Goal: Check status: Check status

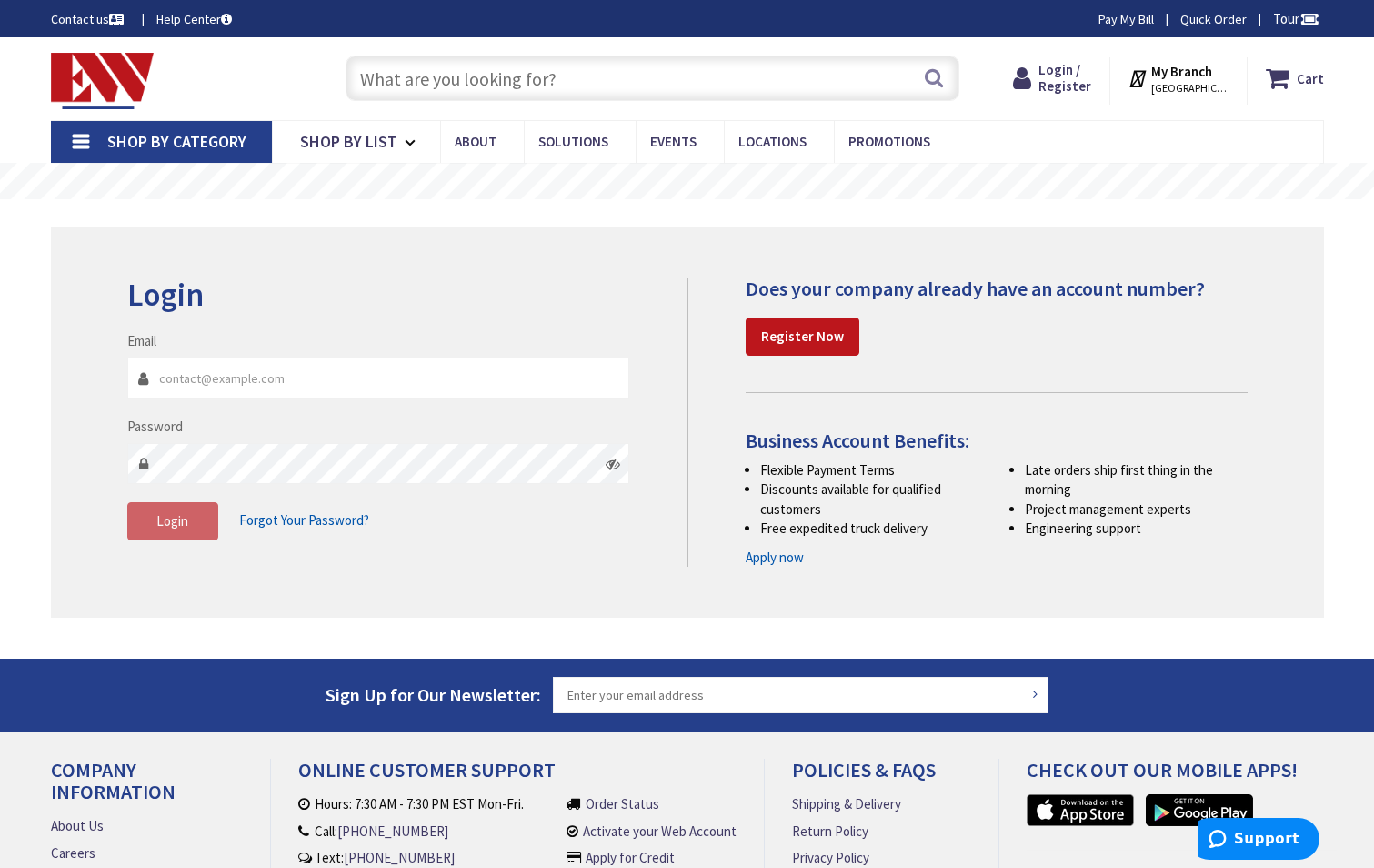
click at [189, 371] on input "Email" at bounding box center [379, 378] width 503 height 41
type input "[PERSON_NAME][EMAIL_ADDRESS][DOMAIN_NAME]"
click at [190, 535] on button "Login" at bounding box center [173, 521] width 91 height 38
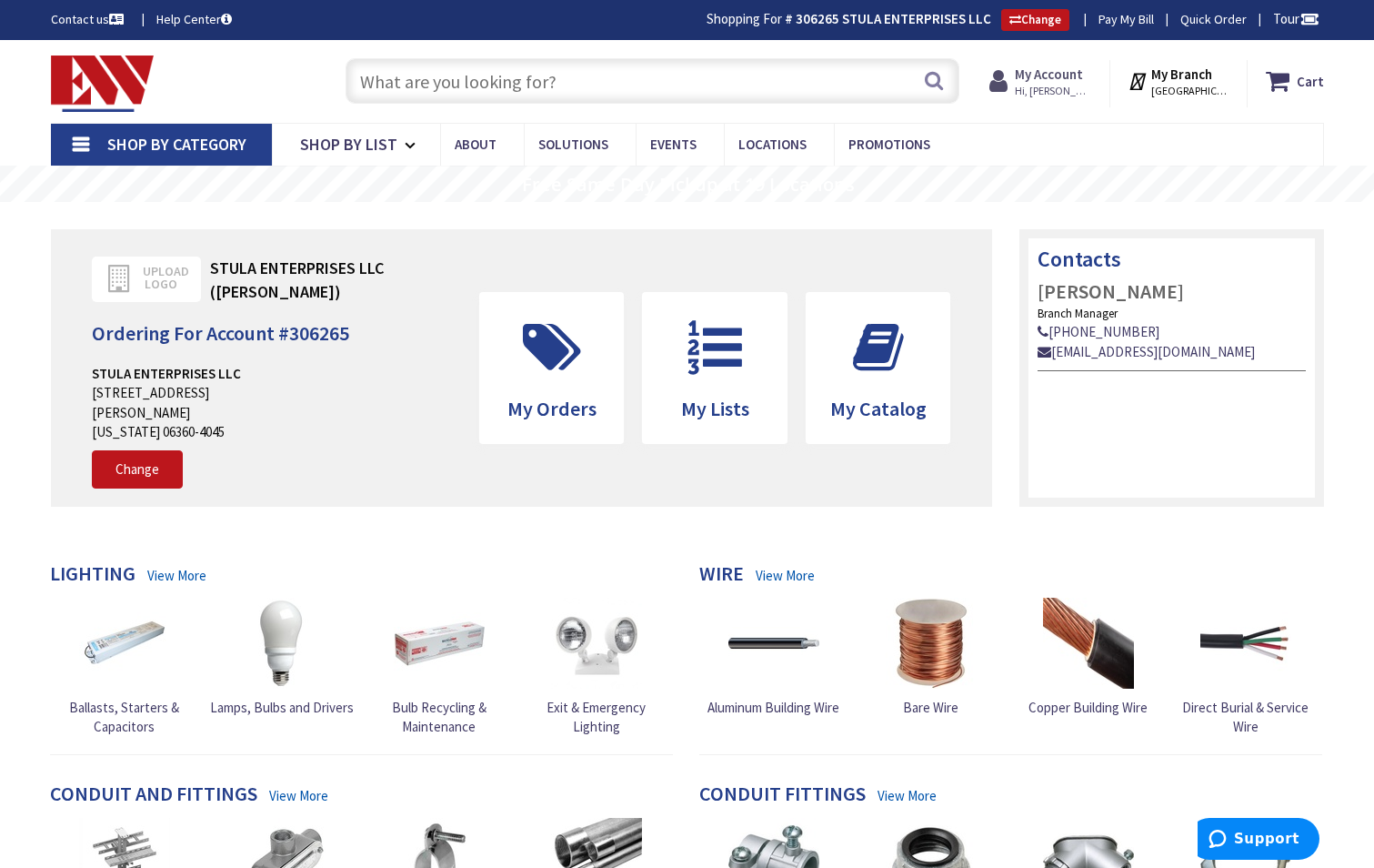
click at [1015, 82] on icon at bounding box center [1002, 80] width 25 height 33
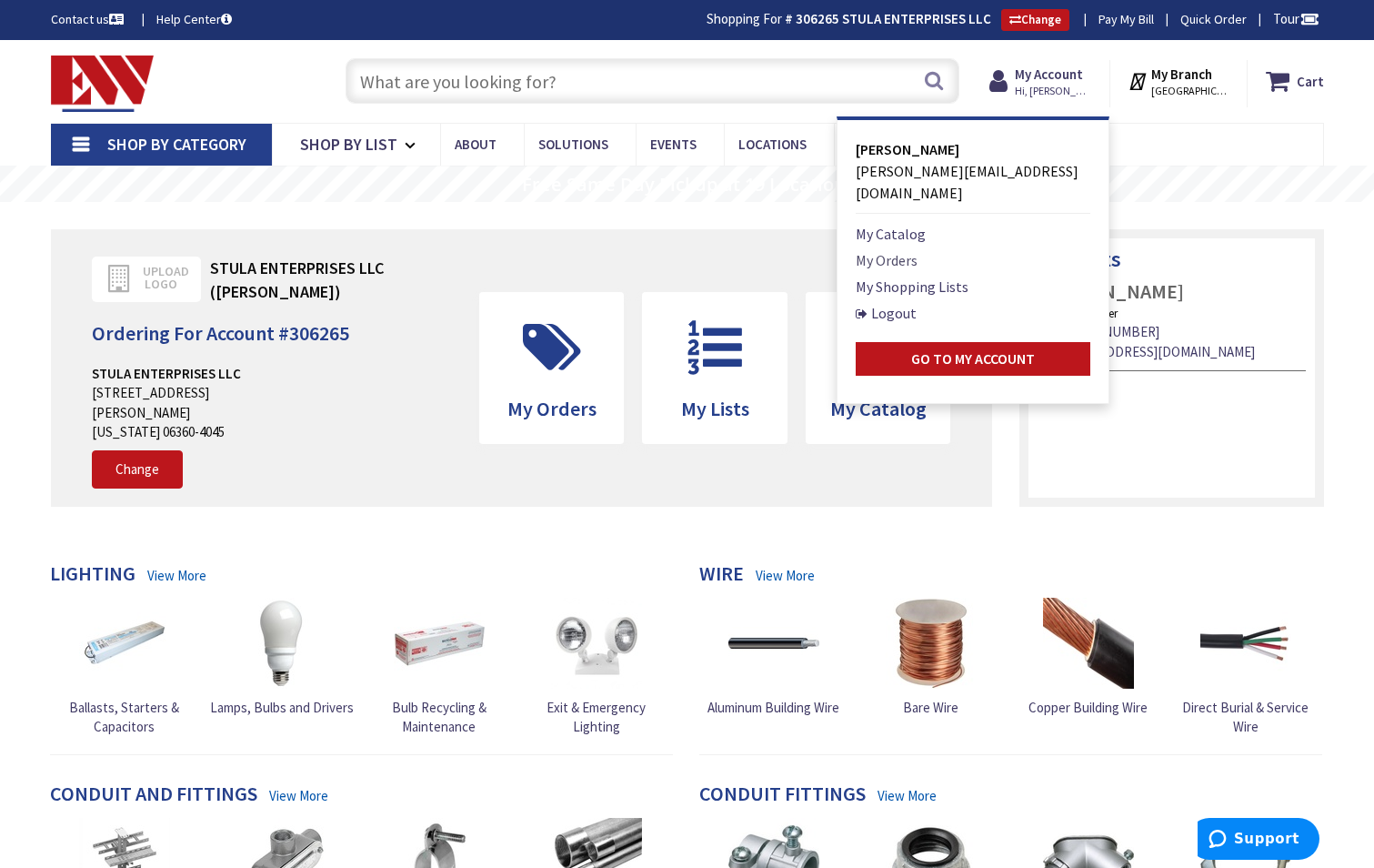
click at [917, 249] on link "My Orders" at bounding box center [887, 260] width 61 height 21
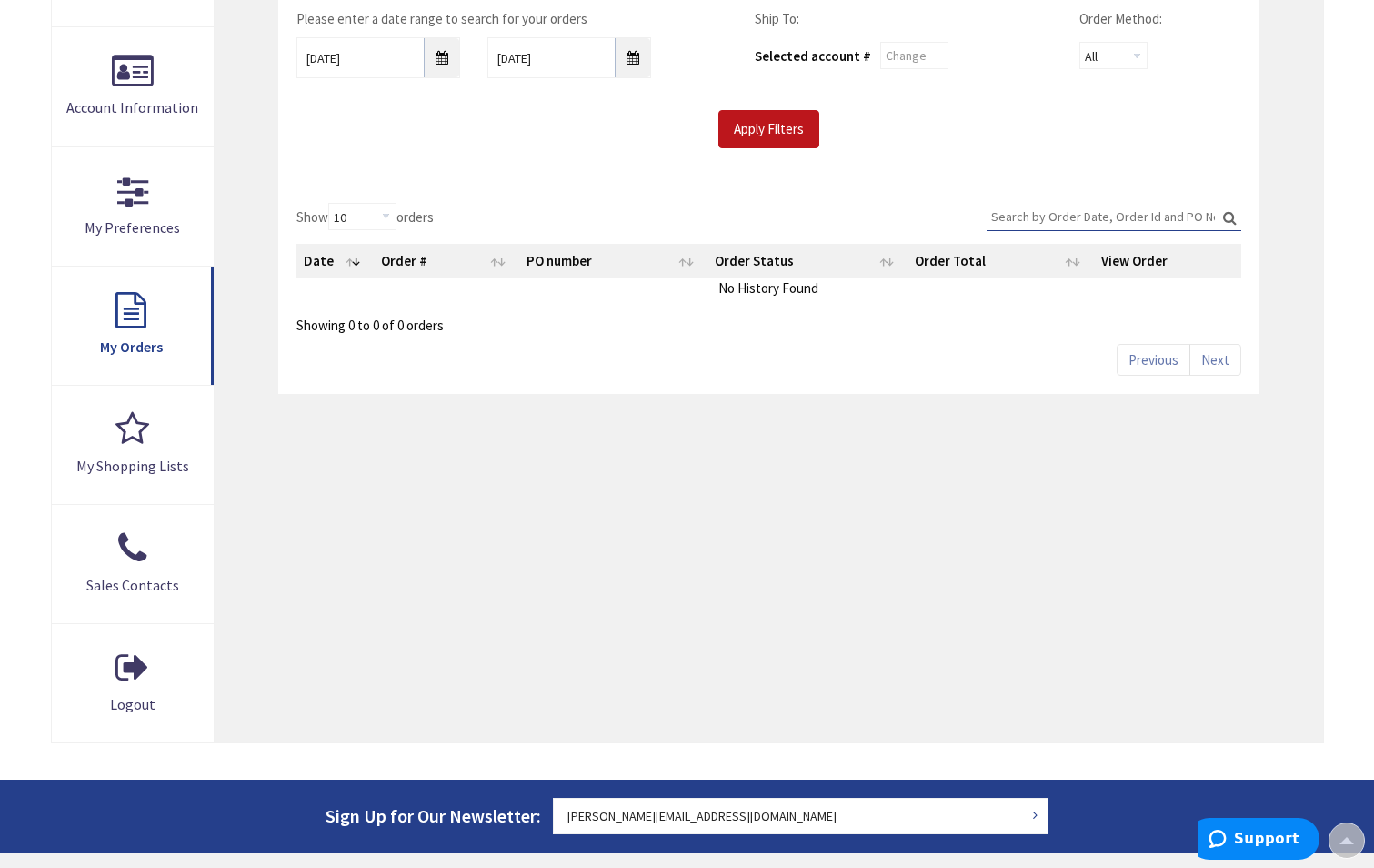
scroll to position [182, 0]
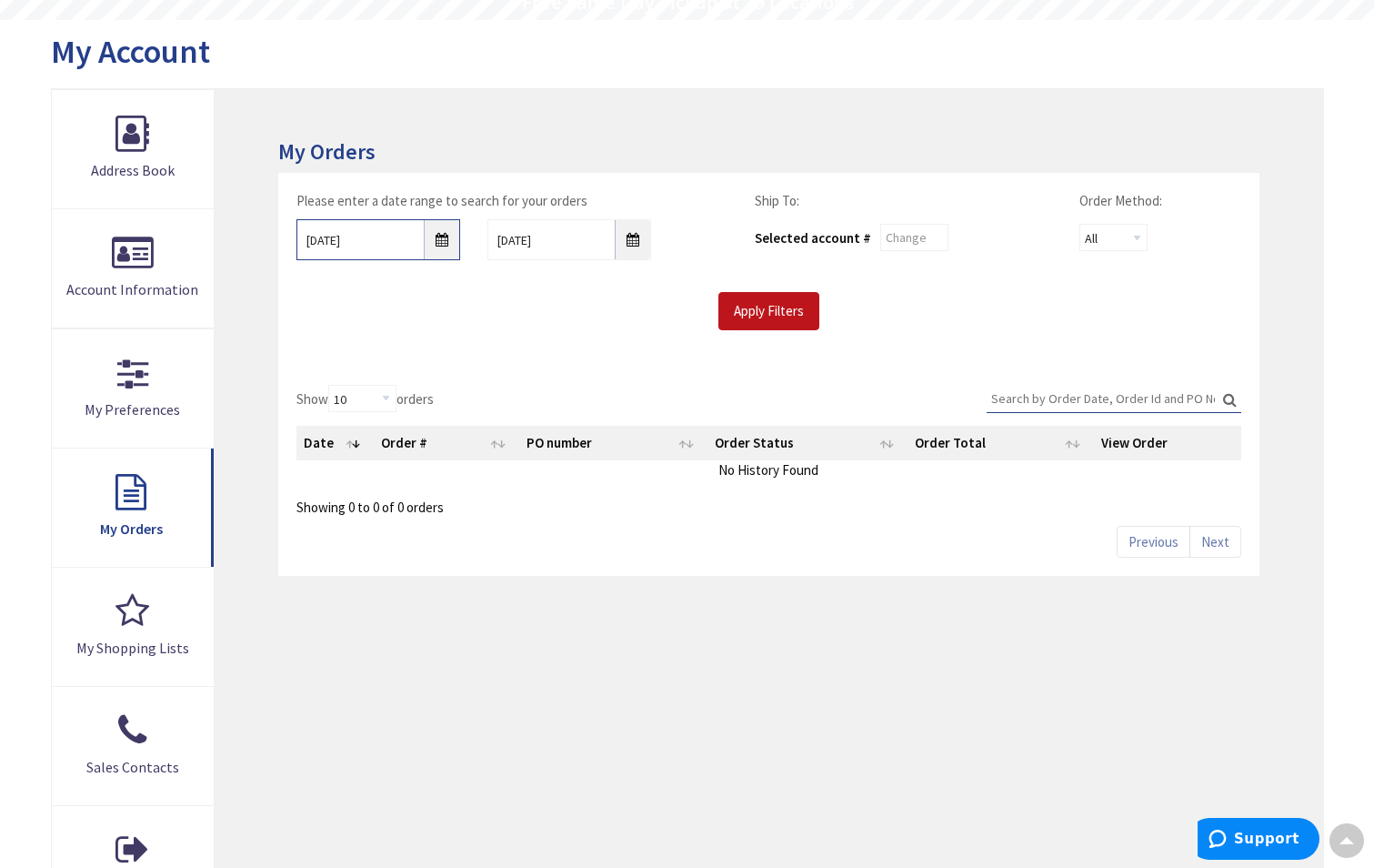
click at [435, 232] on input "9/26/2025" at bounding box center [379, 240] width 164 height 41
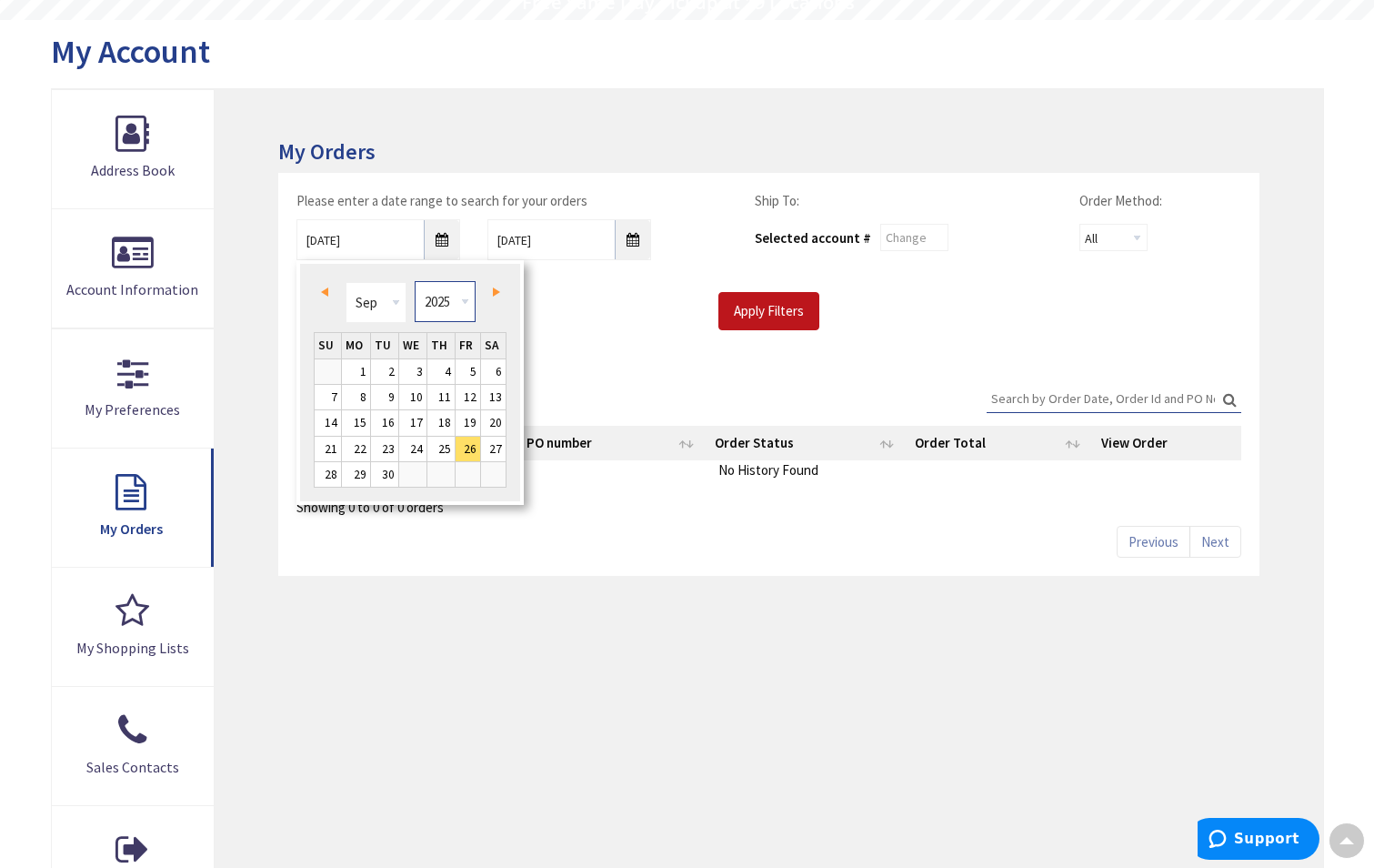
click at [458, 312] on select "1980 1981 1982 1983 1984 1985 1986 1987 1988 1989 1990 1991 1992 1993 1994 1995…" at bounding box center [445, 301] width 60 height 41
type input "09/25/2024"
click at [623, 357] on div "Please enter a date range to search for your orders 09/25/2024 10/3/2025 Ship T…" at bounding box center [768, 270] width 980 height 194
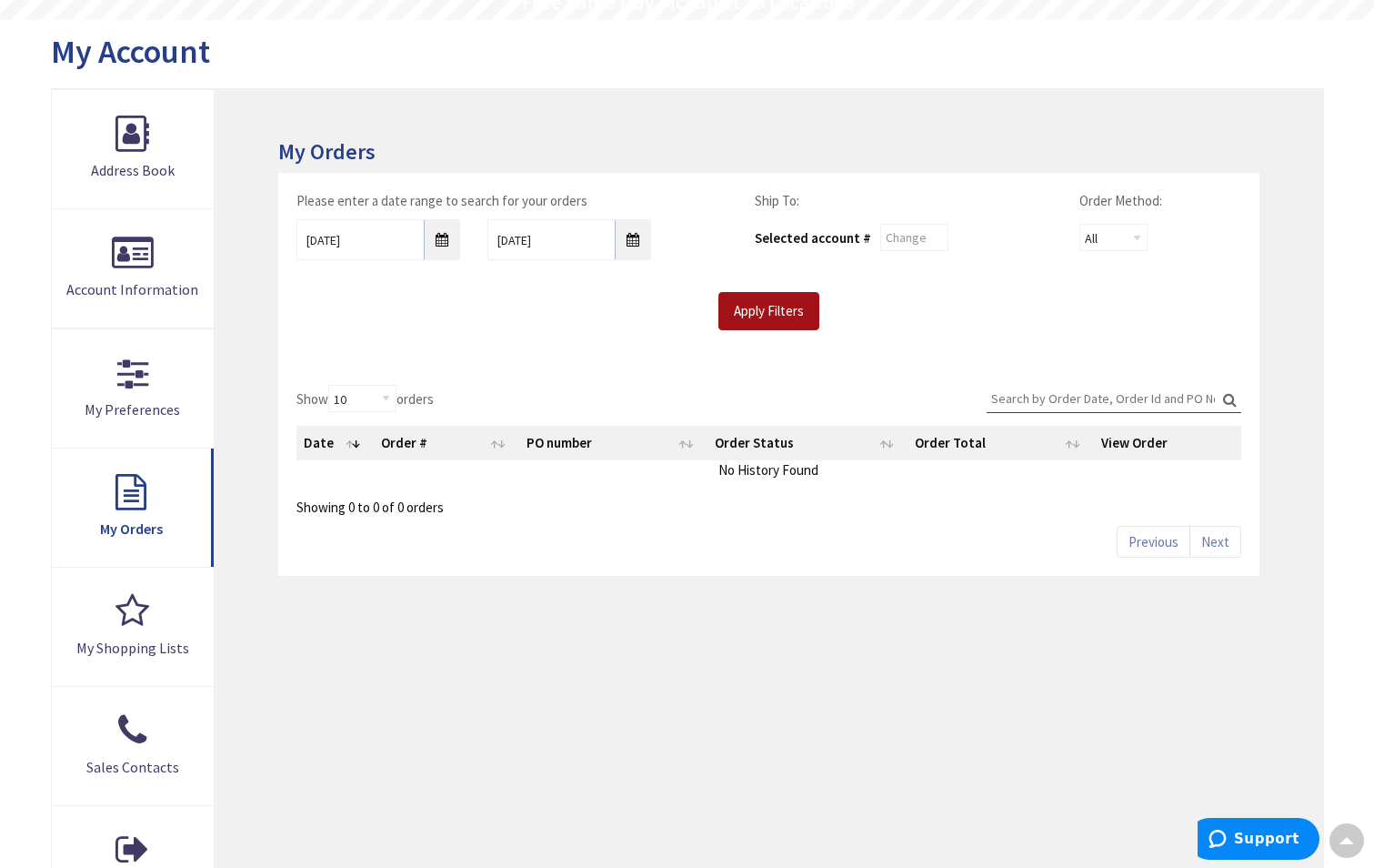
click at [754, 315] on input "Apply Filters" at bounding box center [768, 311] width 101 height 38
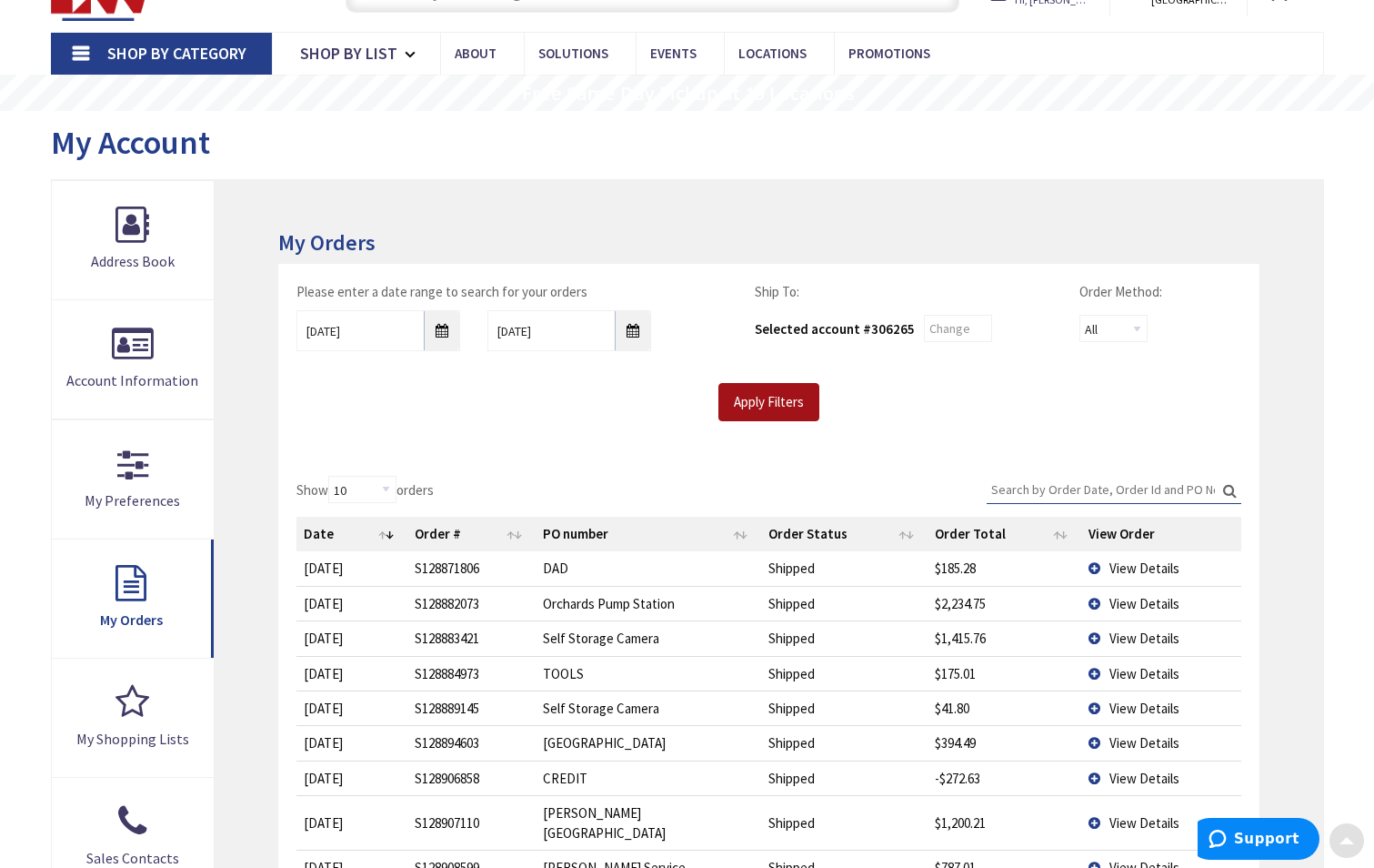
scroll to position [0, 0]
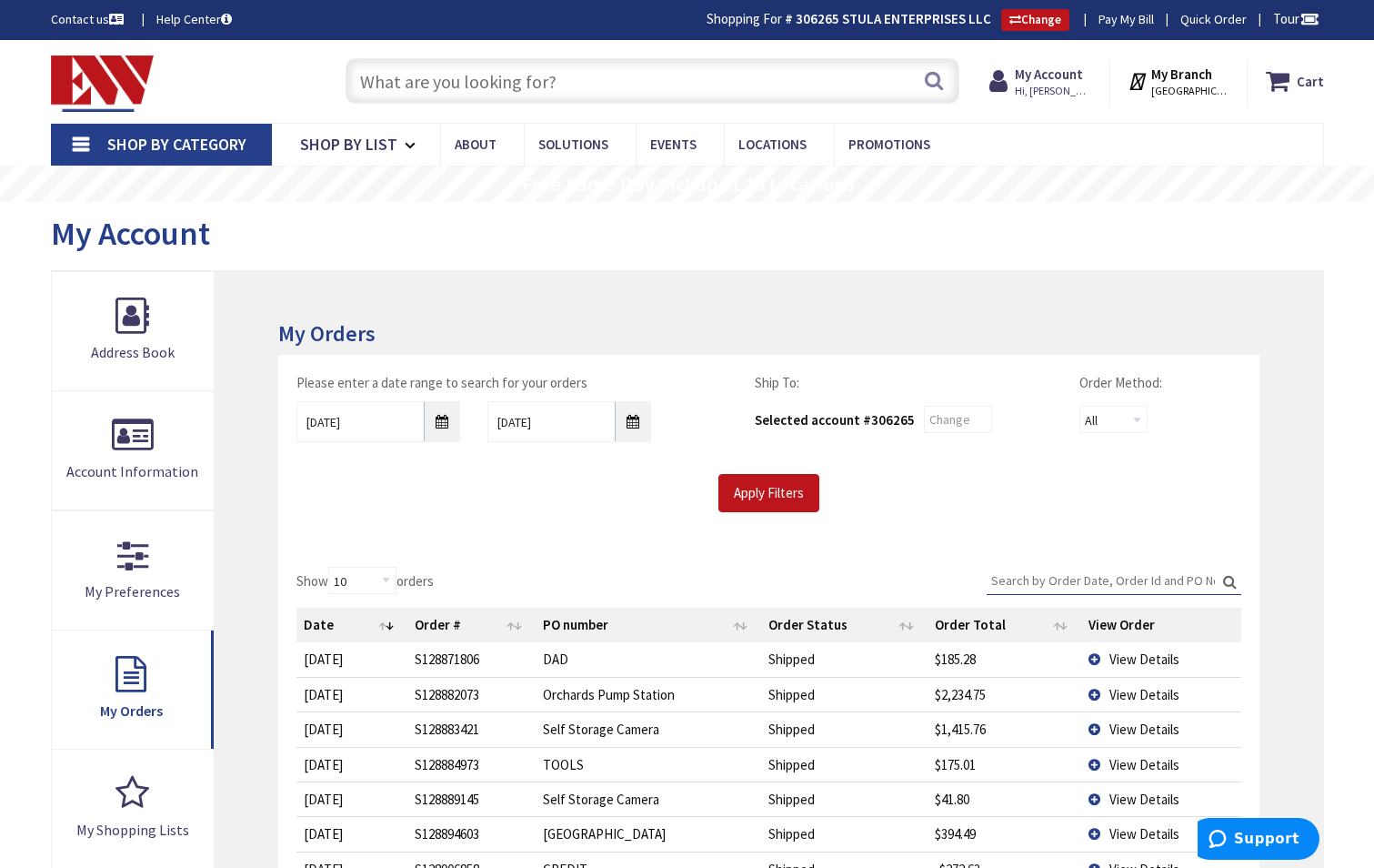
click at [1032, 581] on input "Search:" at bounding box center [1114, 580] width 255 height 27
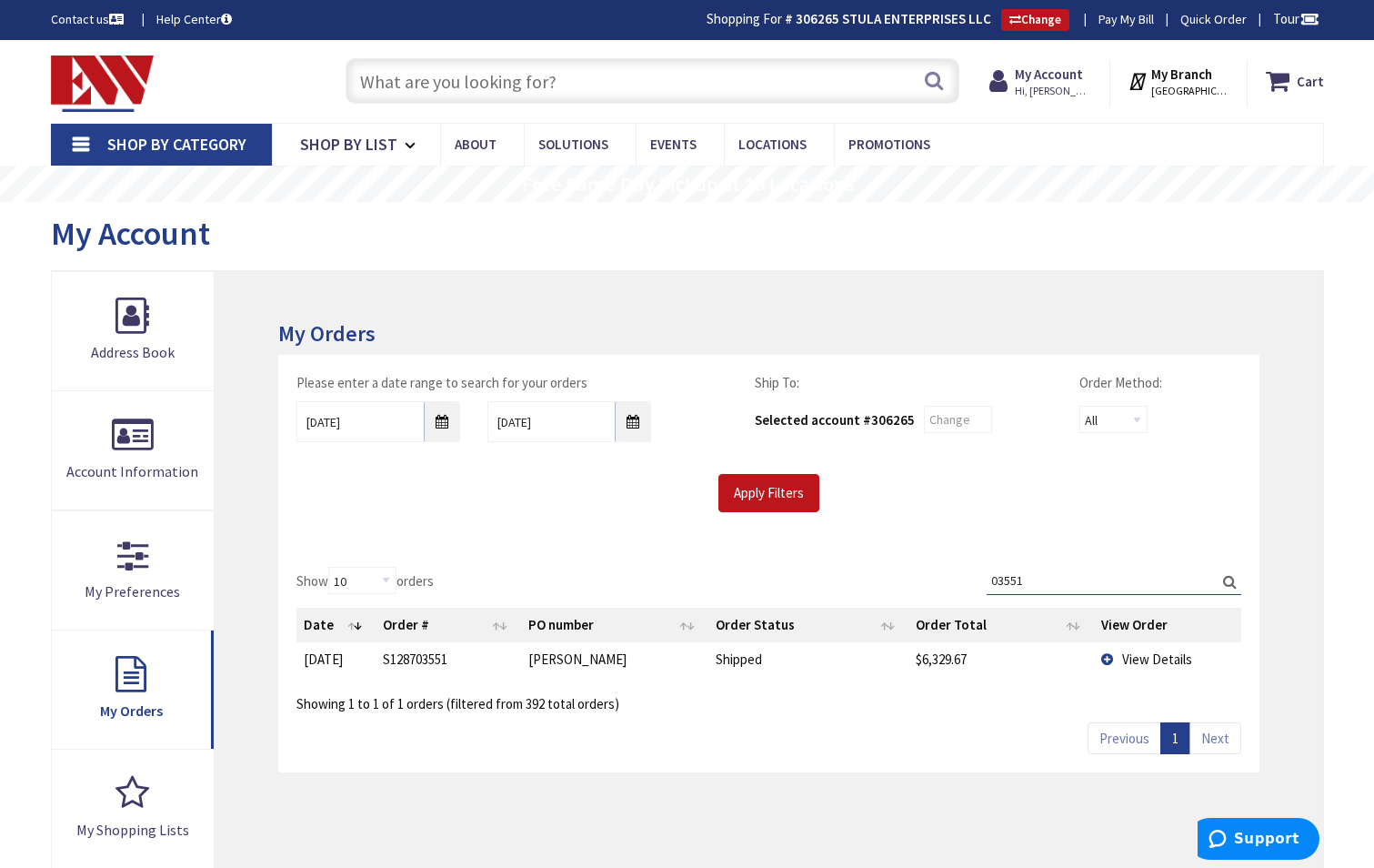
click at [1021, 562] on div "Show 10 25 50 100 orders Search: 03551 Date Order # PO number Order Status Orde…" at bounding box center [768, 660] width 980 height 223
click at [848, 608] on div "Show 10 25 50 100 orders Search: 03551 Date Order # PO number Order Status Orde…" at bounding box center [768, 639] width 944 height 146
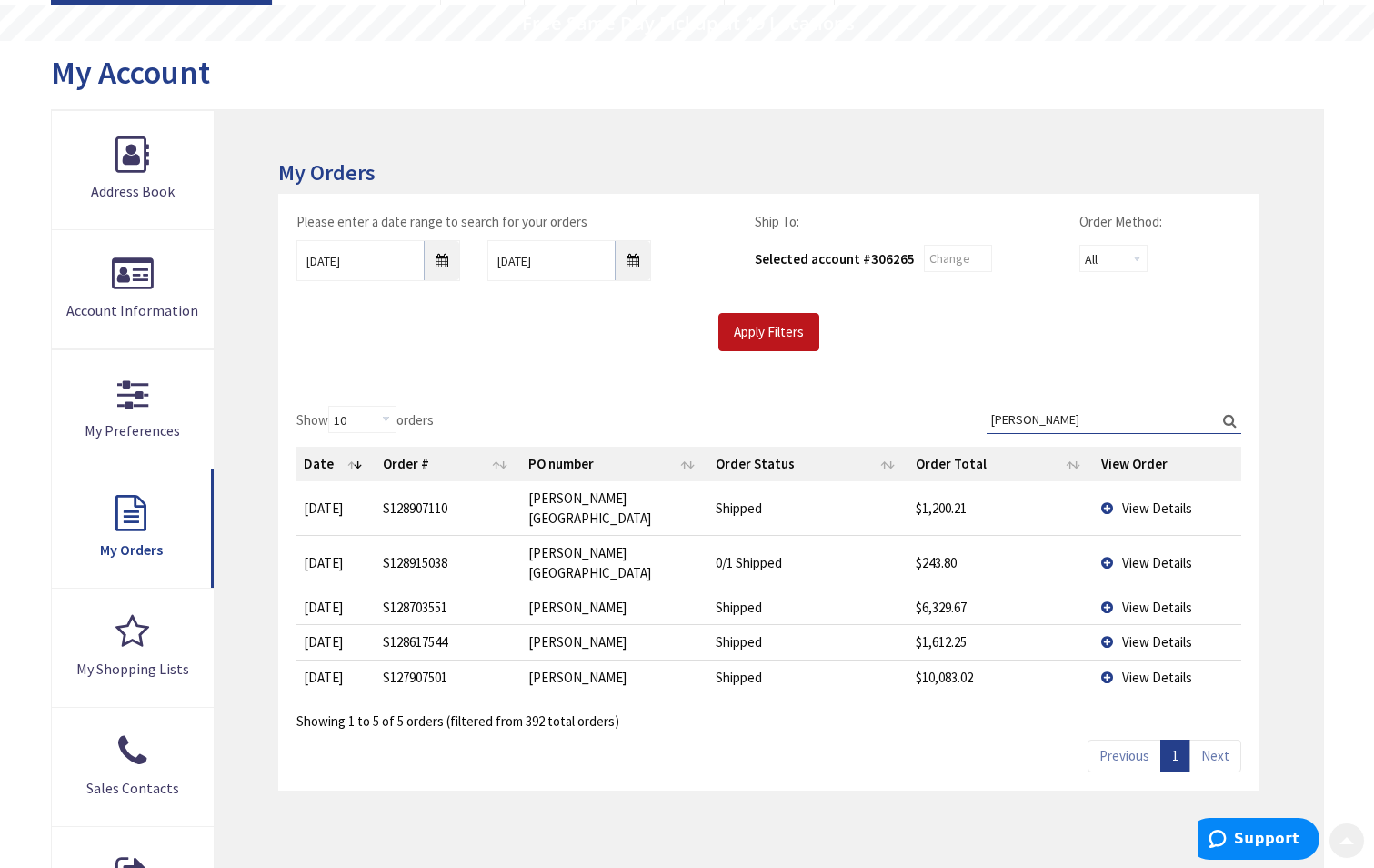
scroll to position [182, 0]
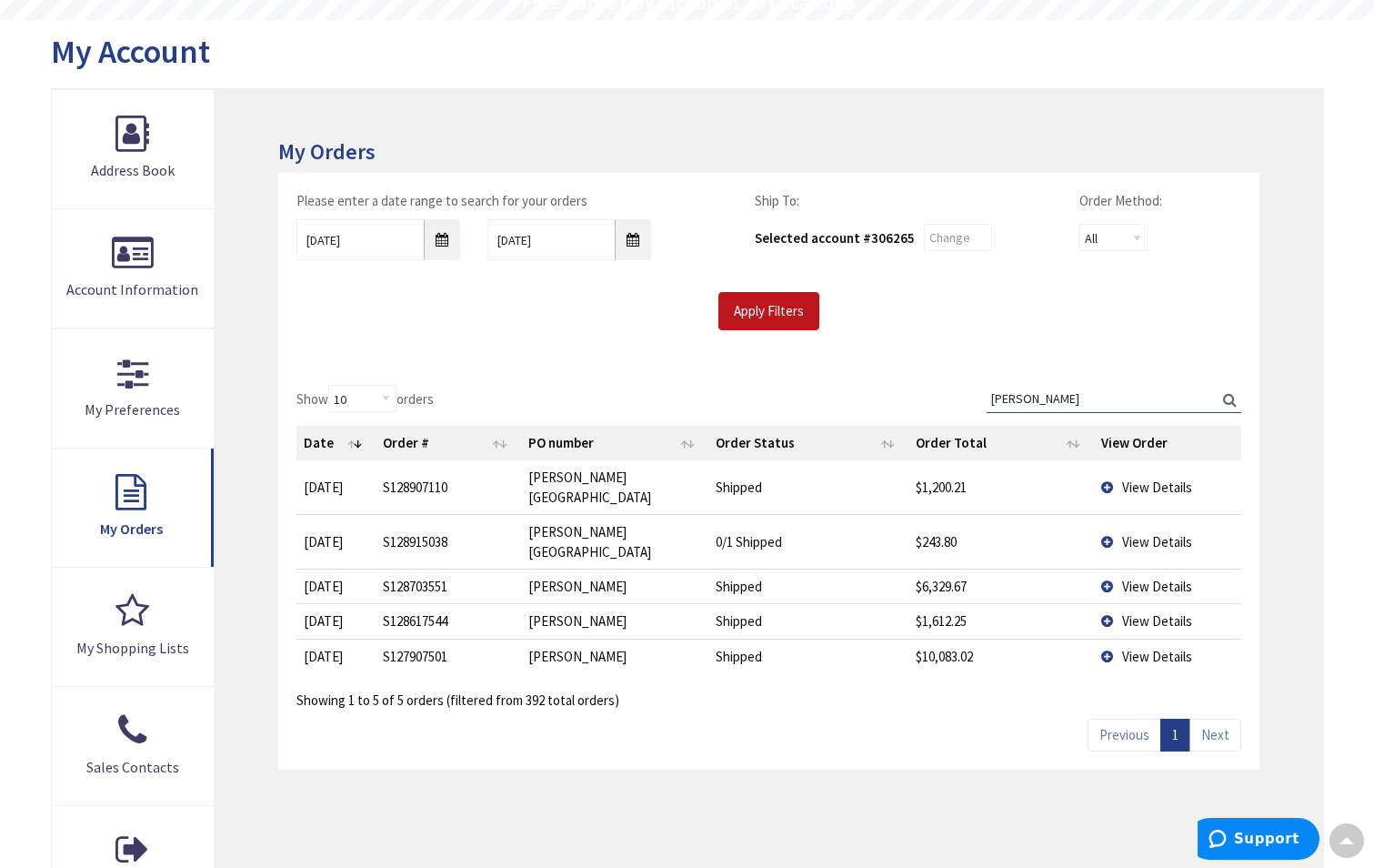
type input "scully"
click at [1110, 603] on td "View Details" at bounding box center [1167, 620] width 146 height 34
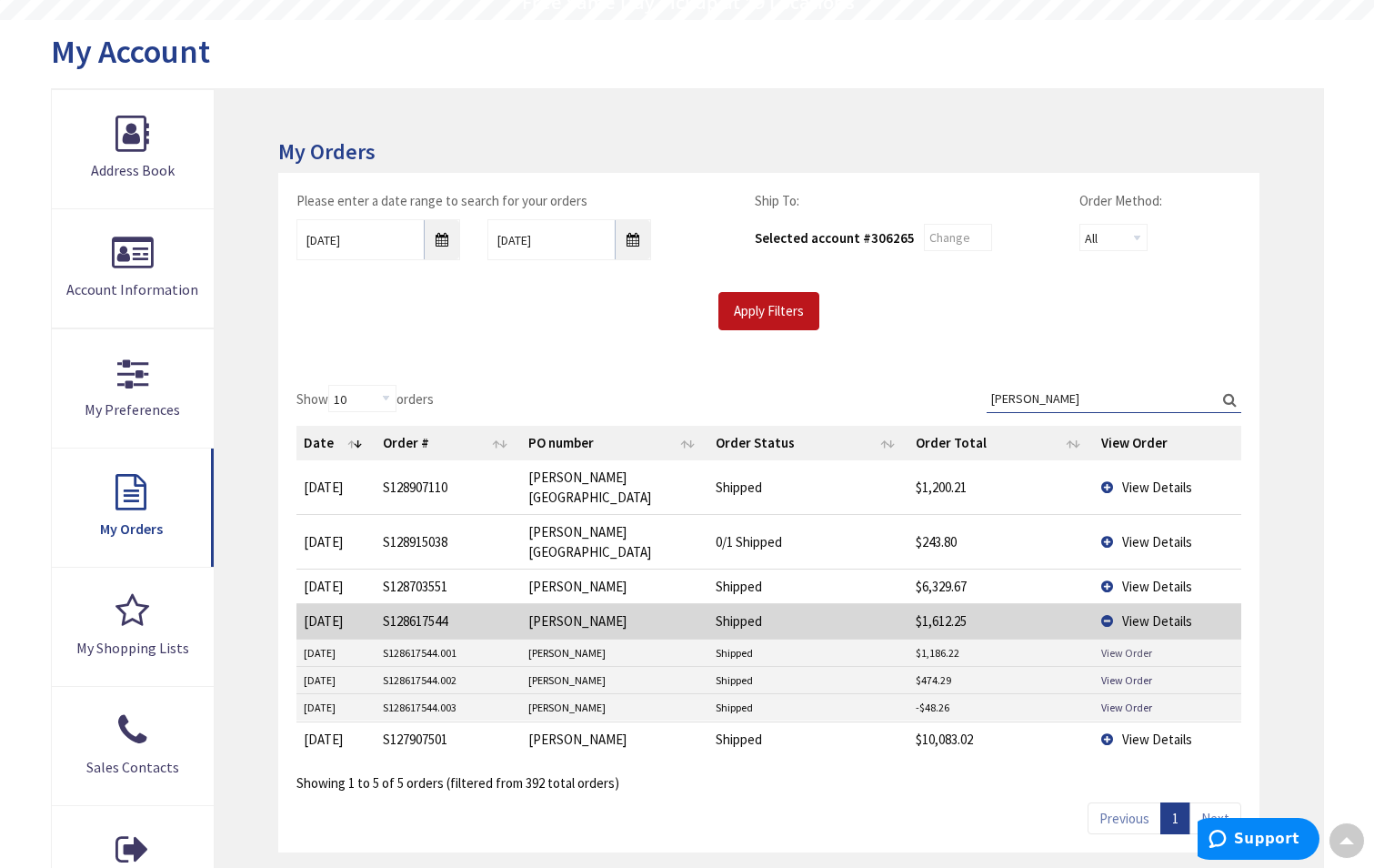
click at [1115, 645] on link "View Order" at bounding box center [1127, 652] width 51 height 16
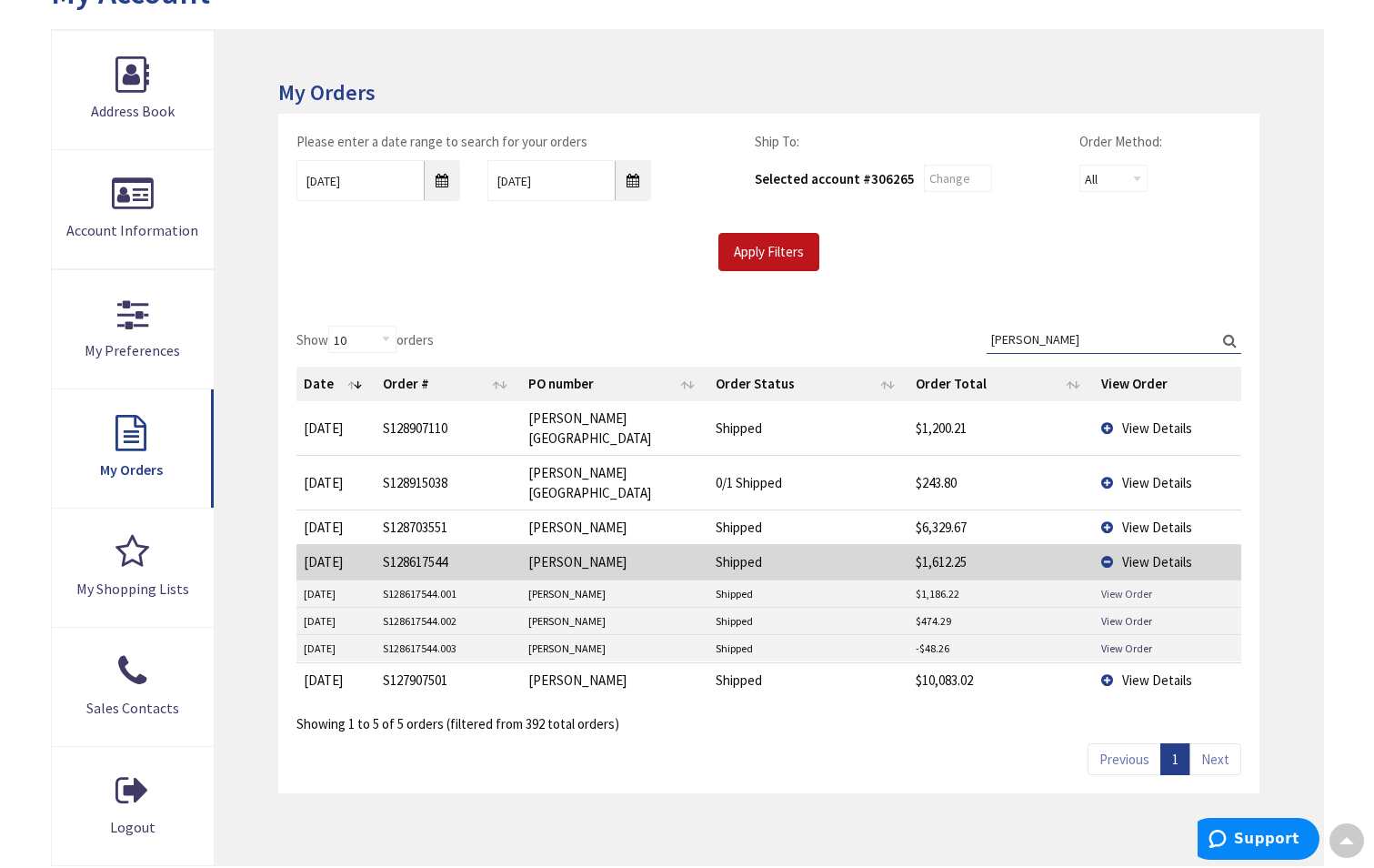
scroll to position [273, 0]
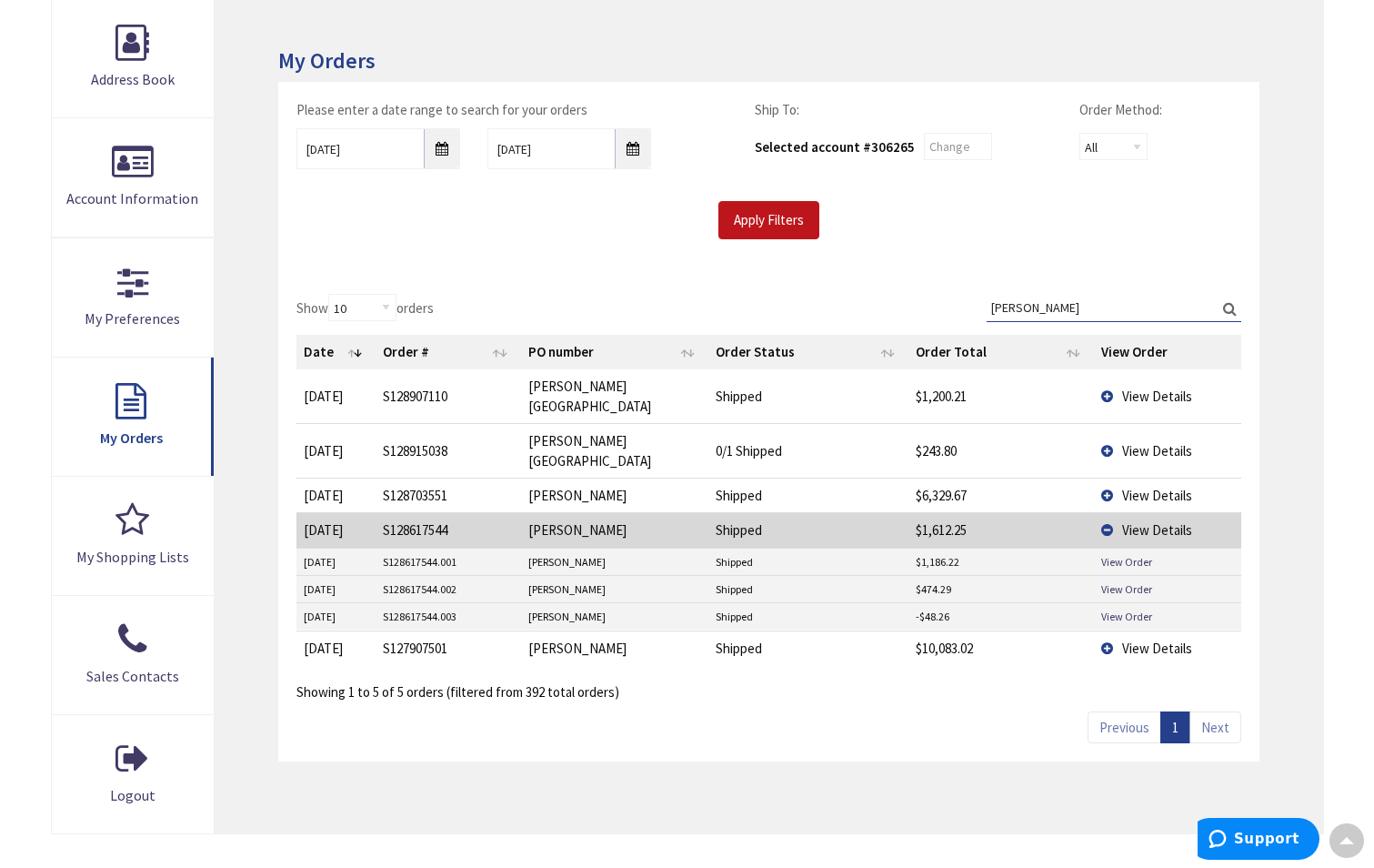
click at [1127, 639] on span "View Details" at bounding box center [1156, 648] width 70 height 18
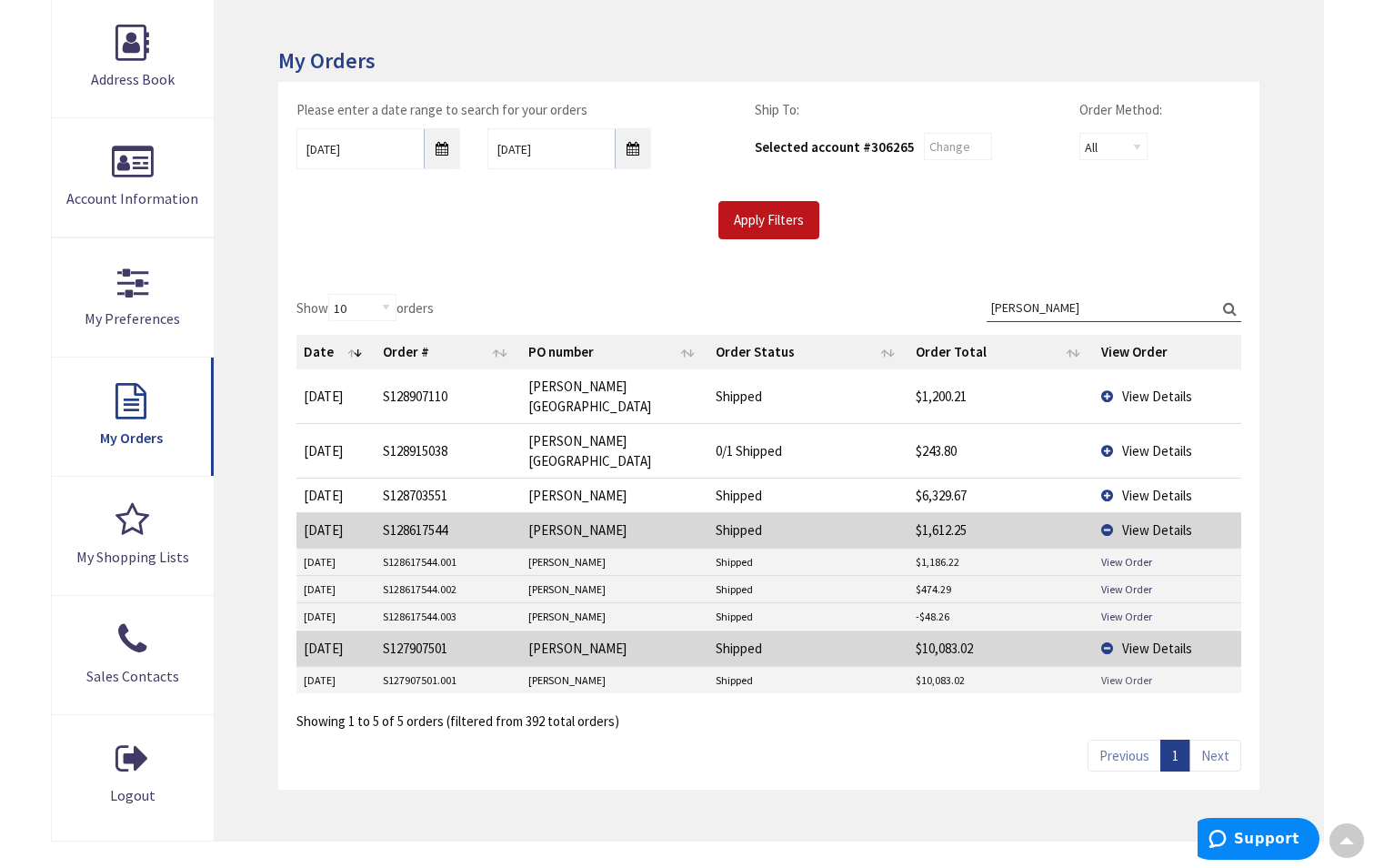
click at [1121, 672] on link "View Order" at bounding box center [1127, 679] width 51 height 16
click at [1143, 487] on span "View Details" at bounding box center [1156, 495] width 70 height 18
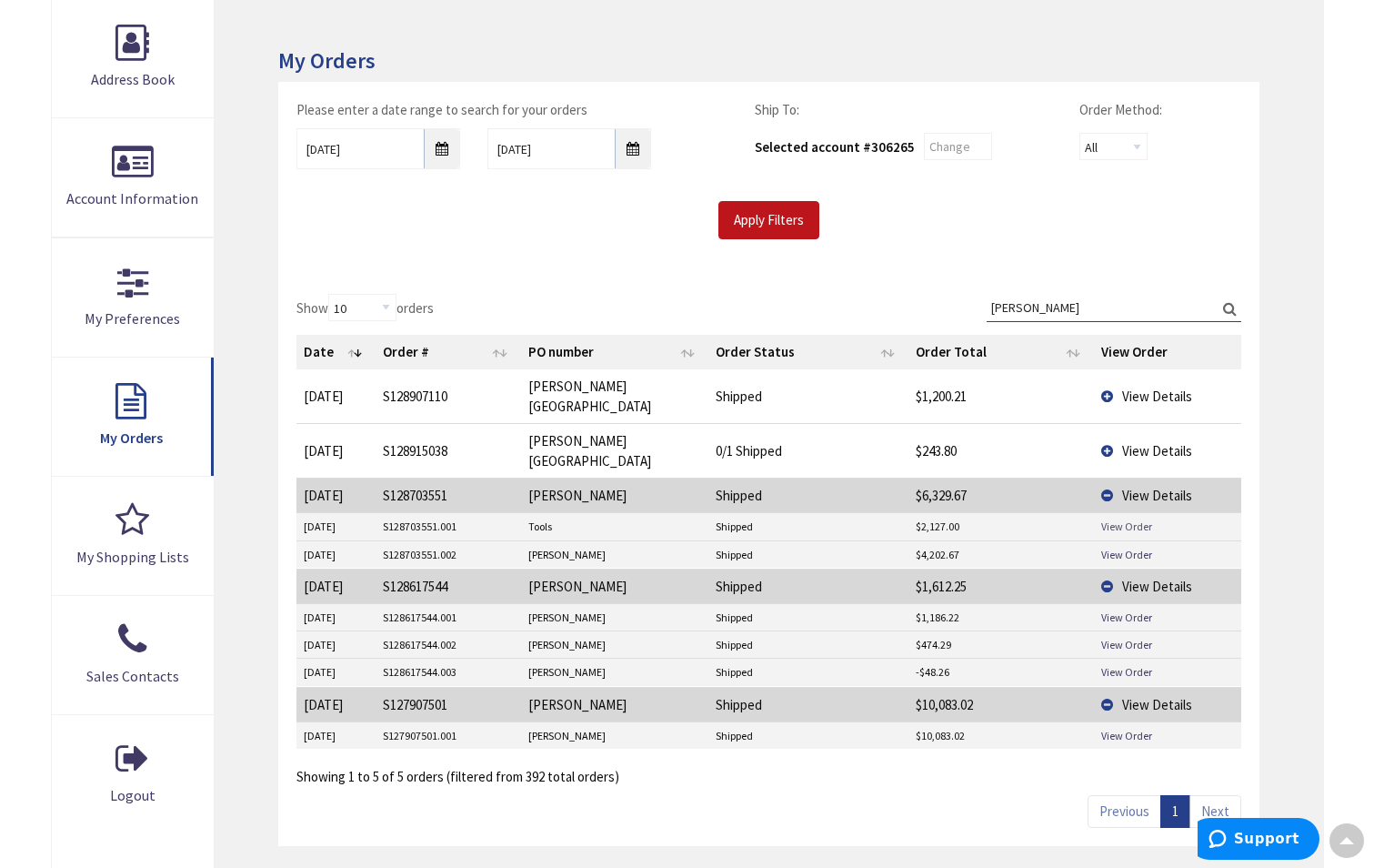
click at [1139, 518] on link "View Order" at bounding box center [1127, 526] width 51 height 16
click at [1138, 547] on link "View Order" at bounding box center [1127, 554] width 51 height 16
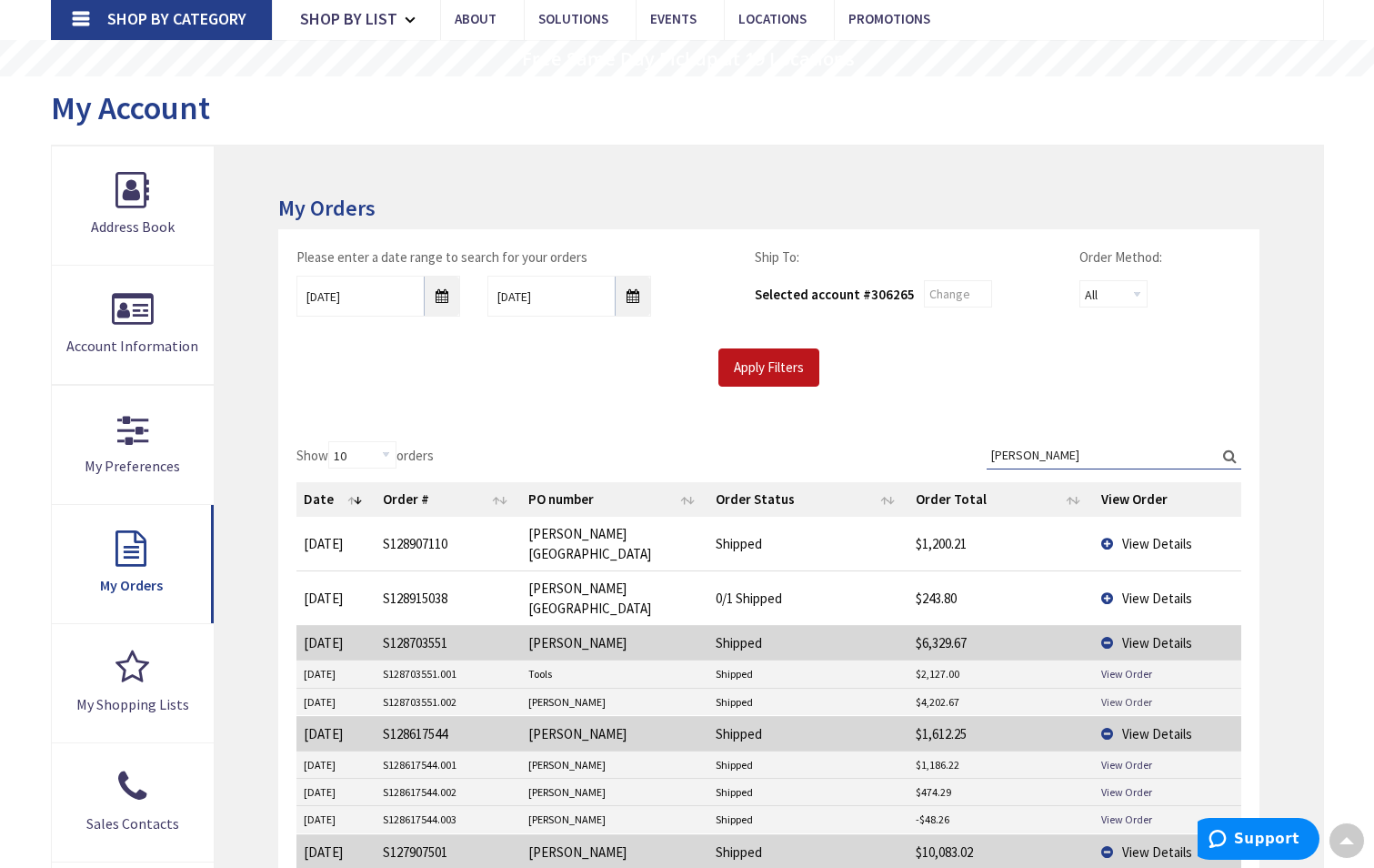
scroll to position [0, 0]
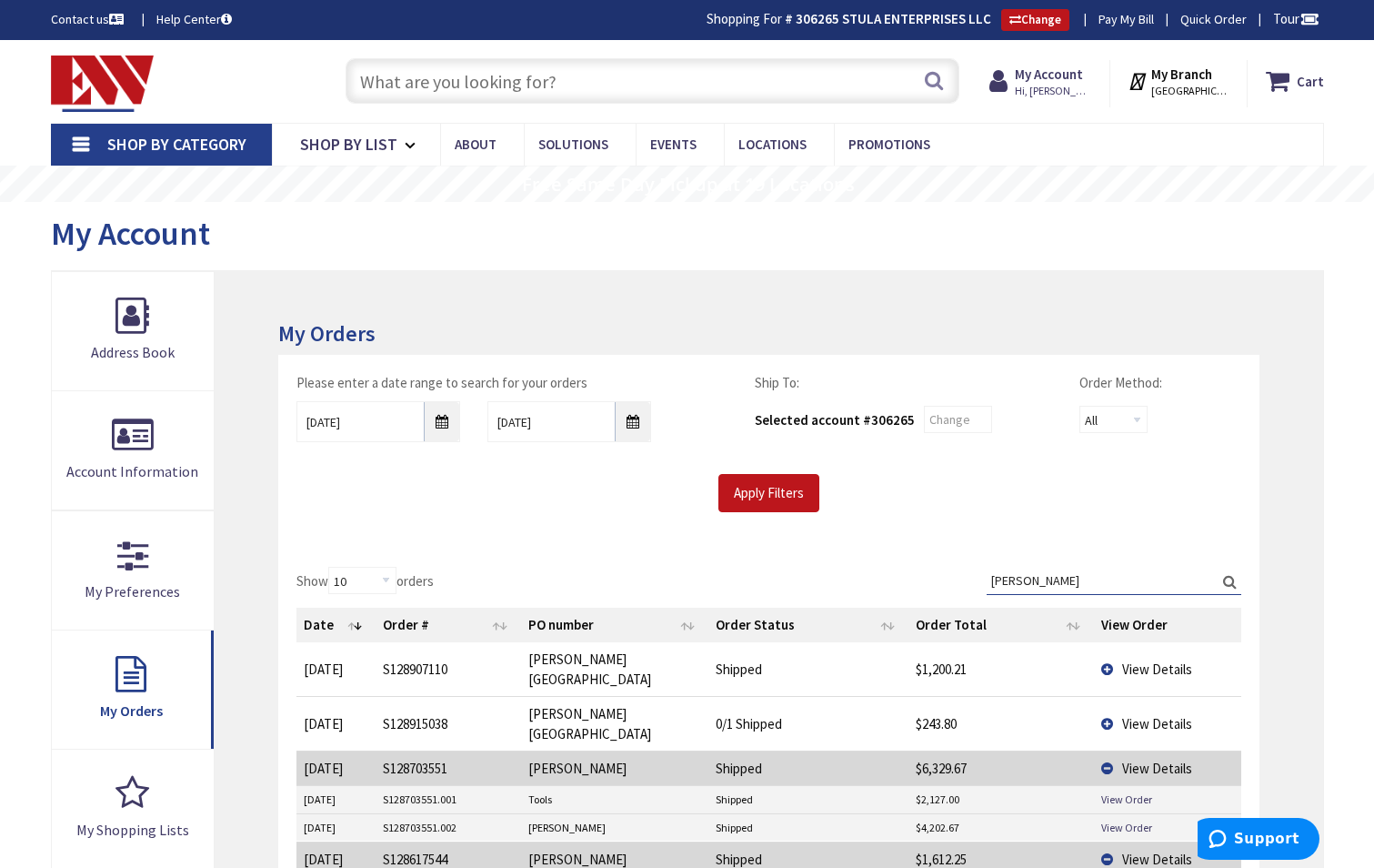
click at [340, 344] on h3 "My Orders" at bounding box center [768, 333] width 980 height 23
click at [1060, 87] on span "Hi, [PERSON_NAME]" at bounding box center [1053, 91] width 77 height 15
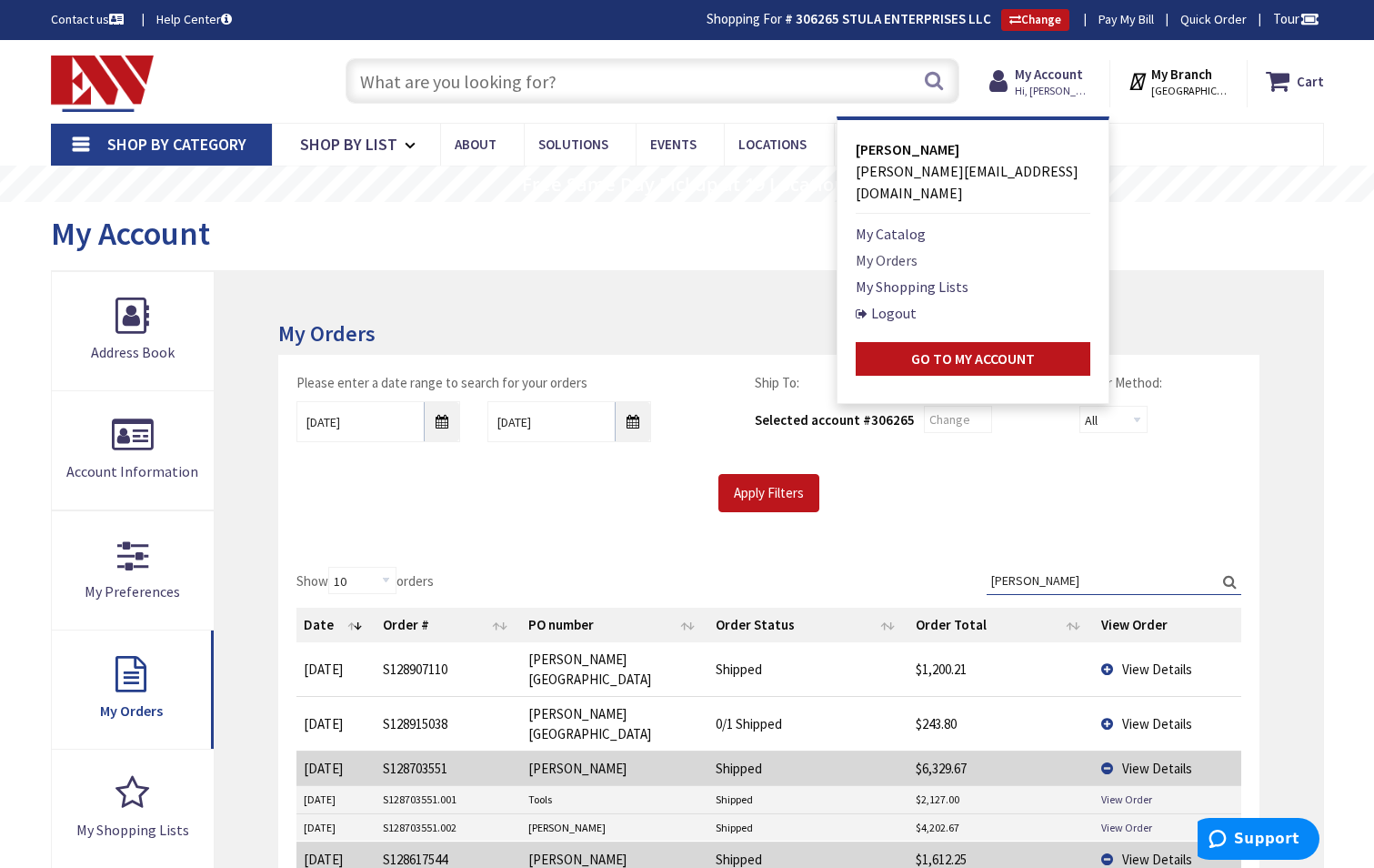
click at [903, 249] on link "My Orders" at bounding box center [887, 260] width 61 height 21
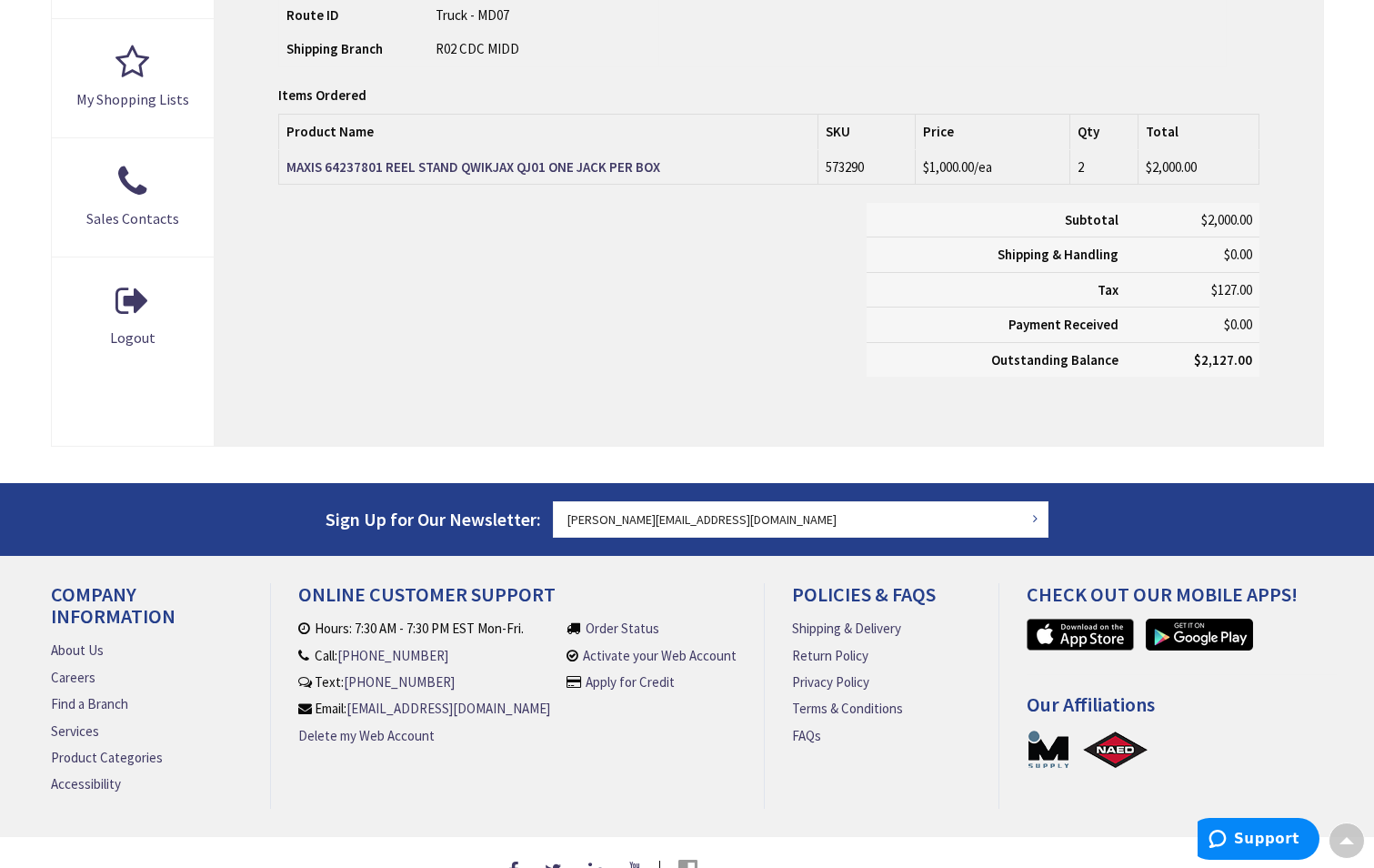
scroll to position [730, 0]
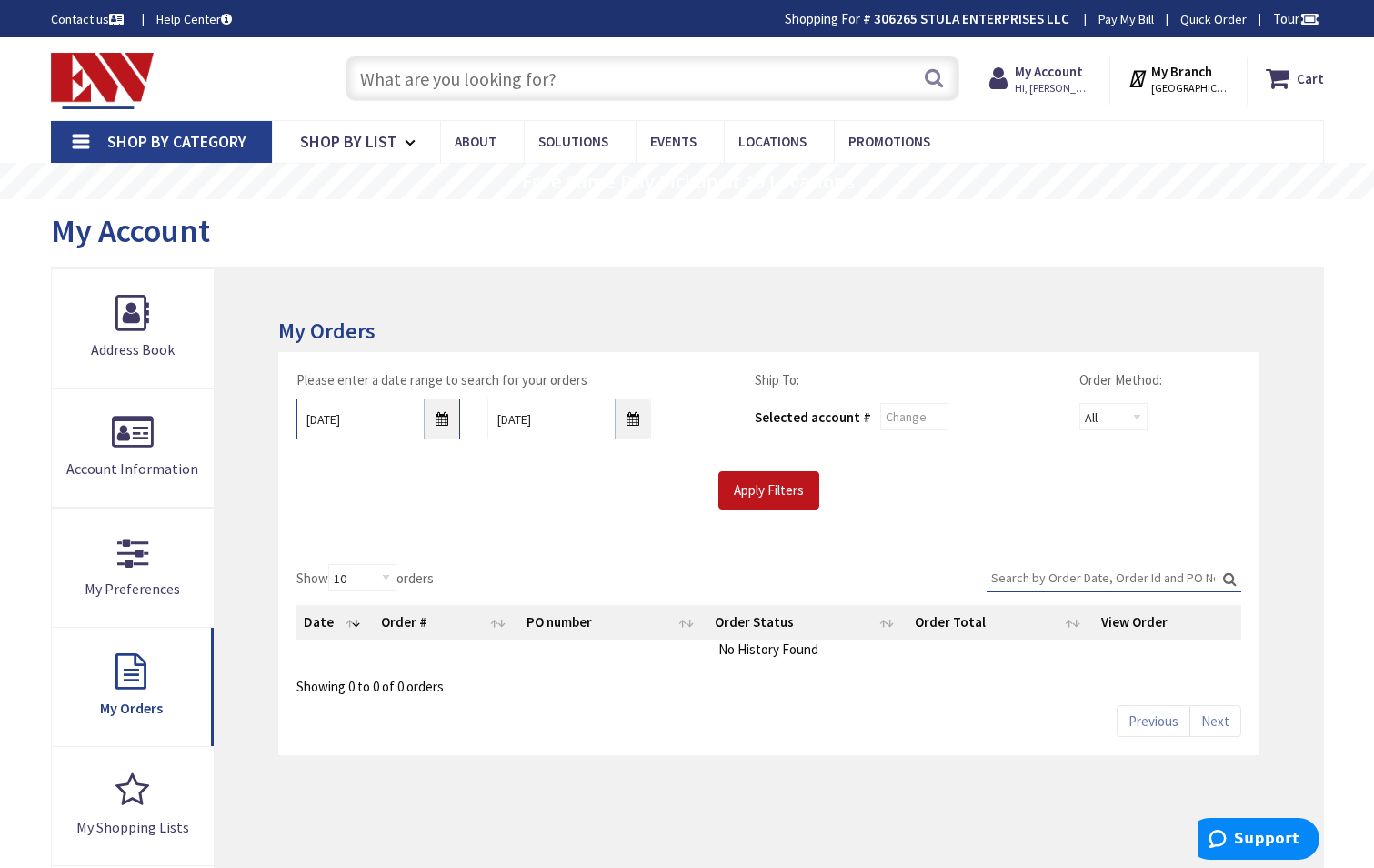
click at [443, 426] on input "[DATE]" at bounding box center [379, 419] width 164 height 41
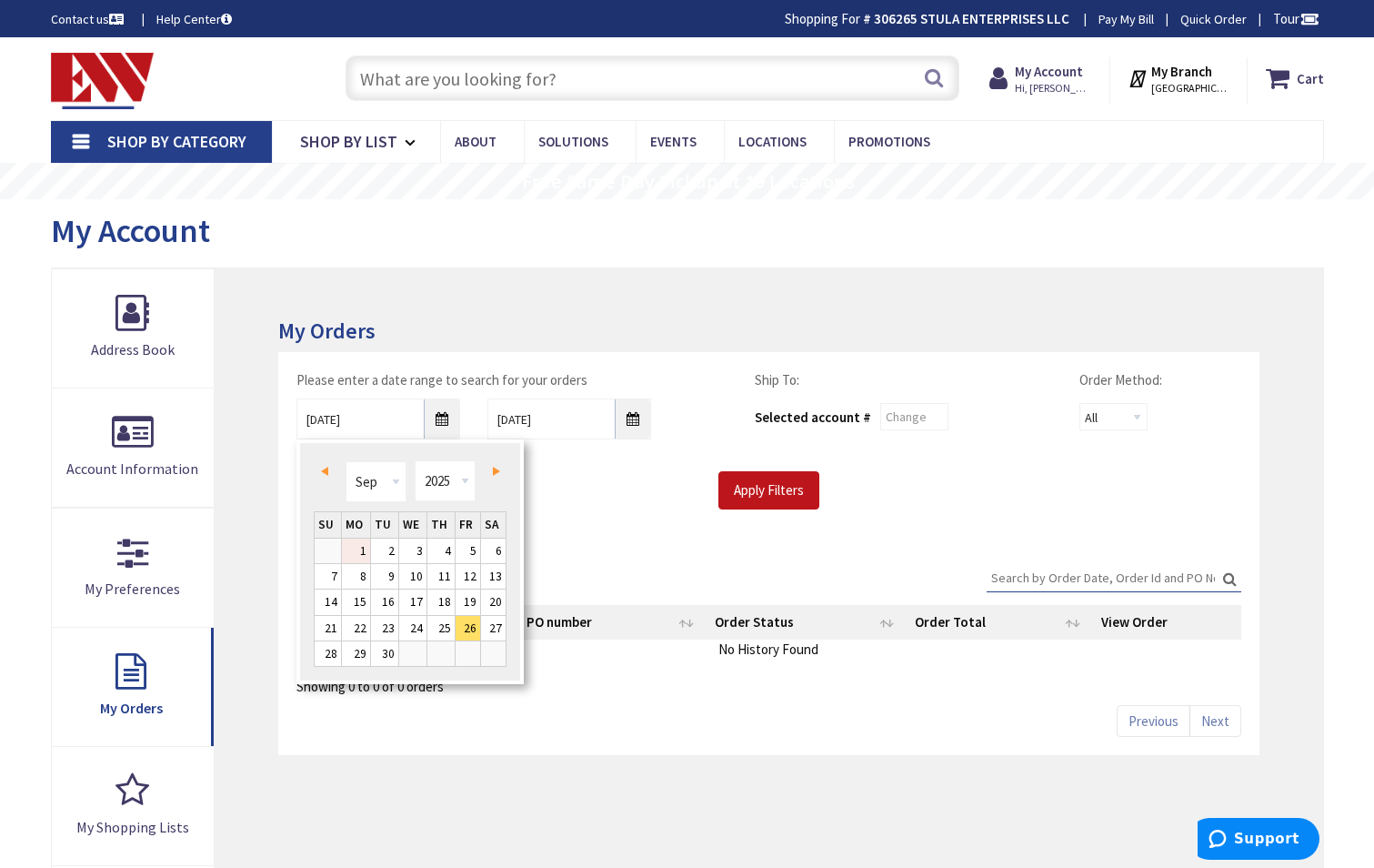
click at [362, 547] on link "1" at bounding box center [356, 551] width 28 height 24
type input "[DATE]"
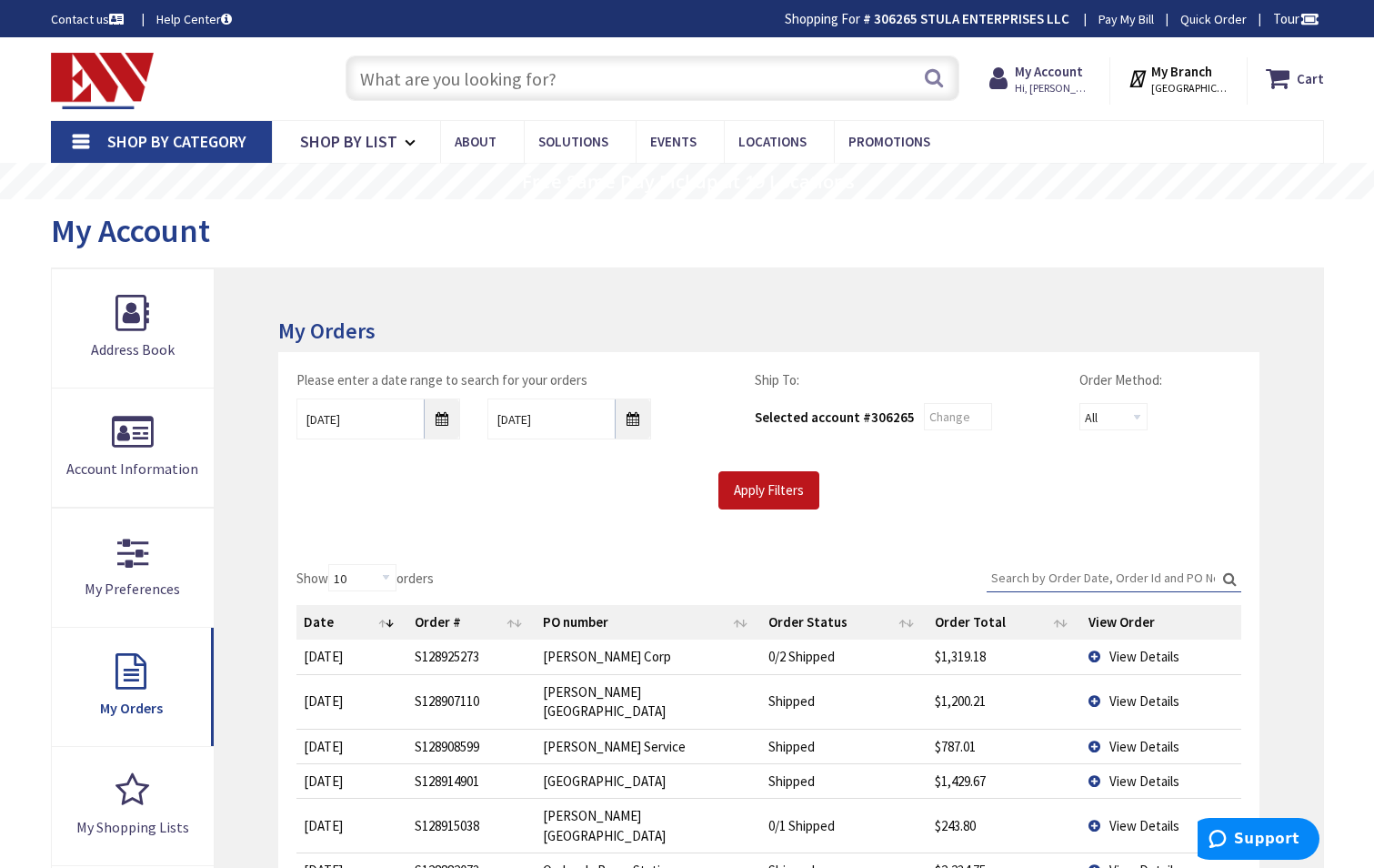
click at [641, 523] on div "Please enter a date range to search for your orders [DATE] [DATE] Ship To: Sele…" at bounding box center [768, 448] width 980 height 194
click at [781, 474] on input "Apply Filters" at bounding box center [768, 489] width 101 height 38
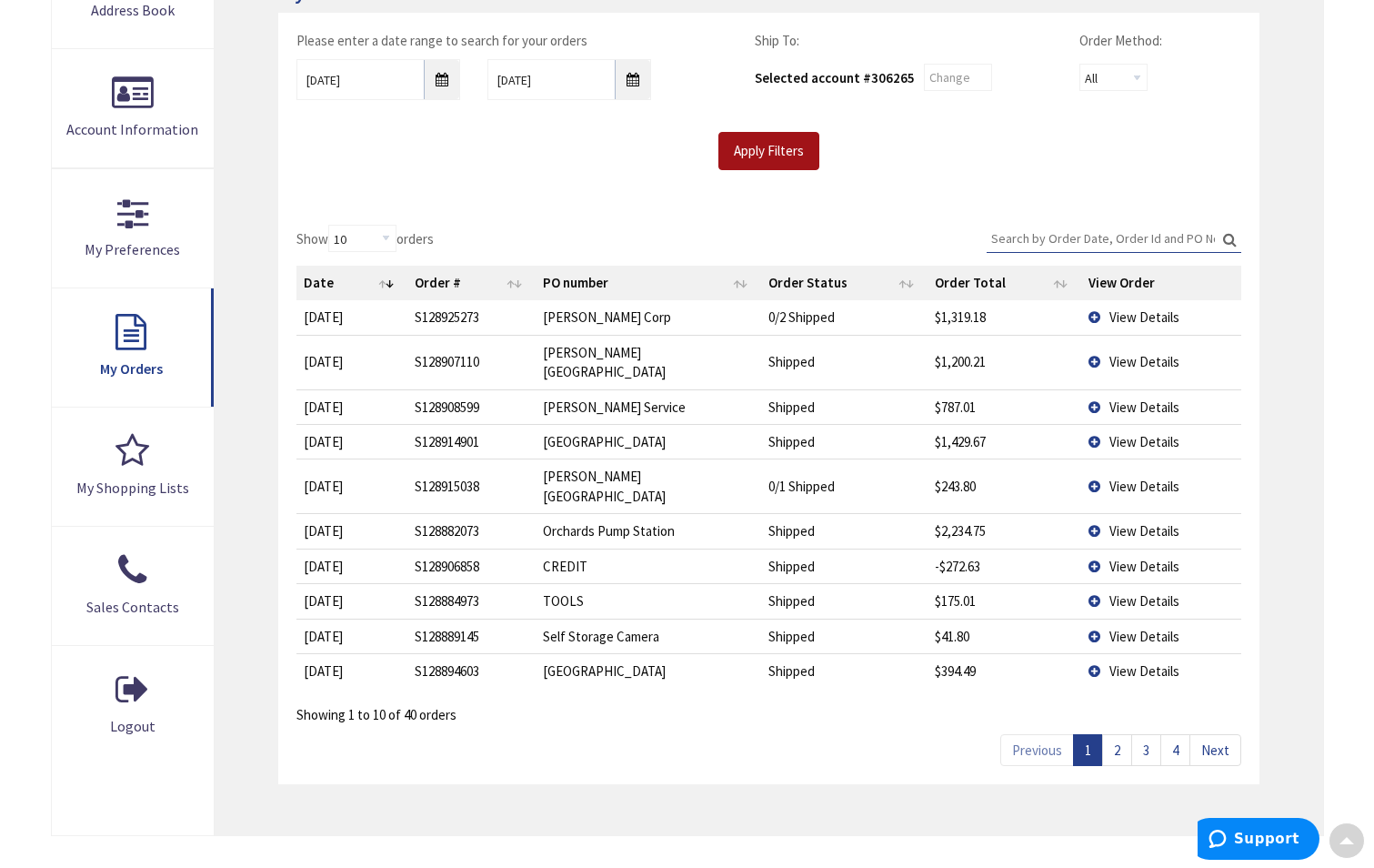
scroll to position [364, 0]
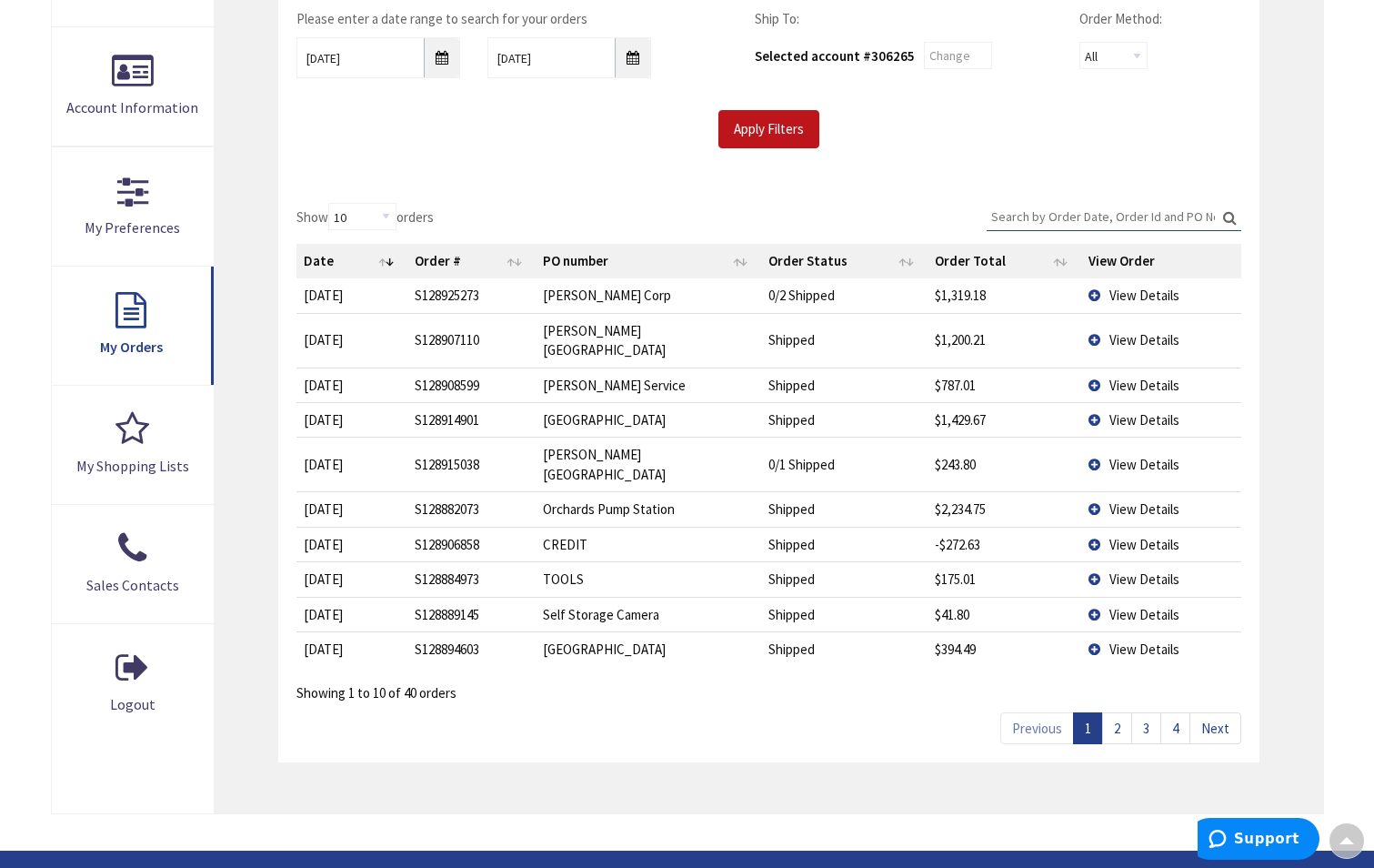
click at [1103, 712] on link "2" at bounding box center [1117, 728] width 30 height 32
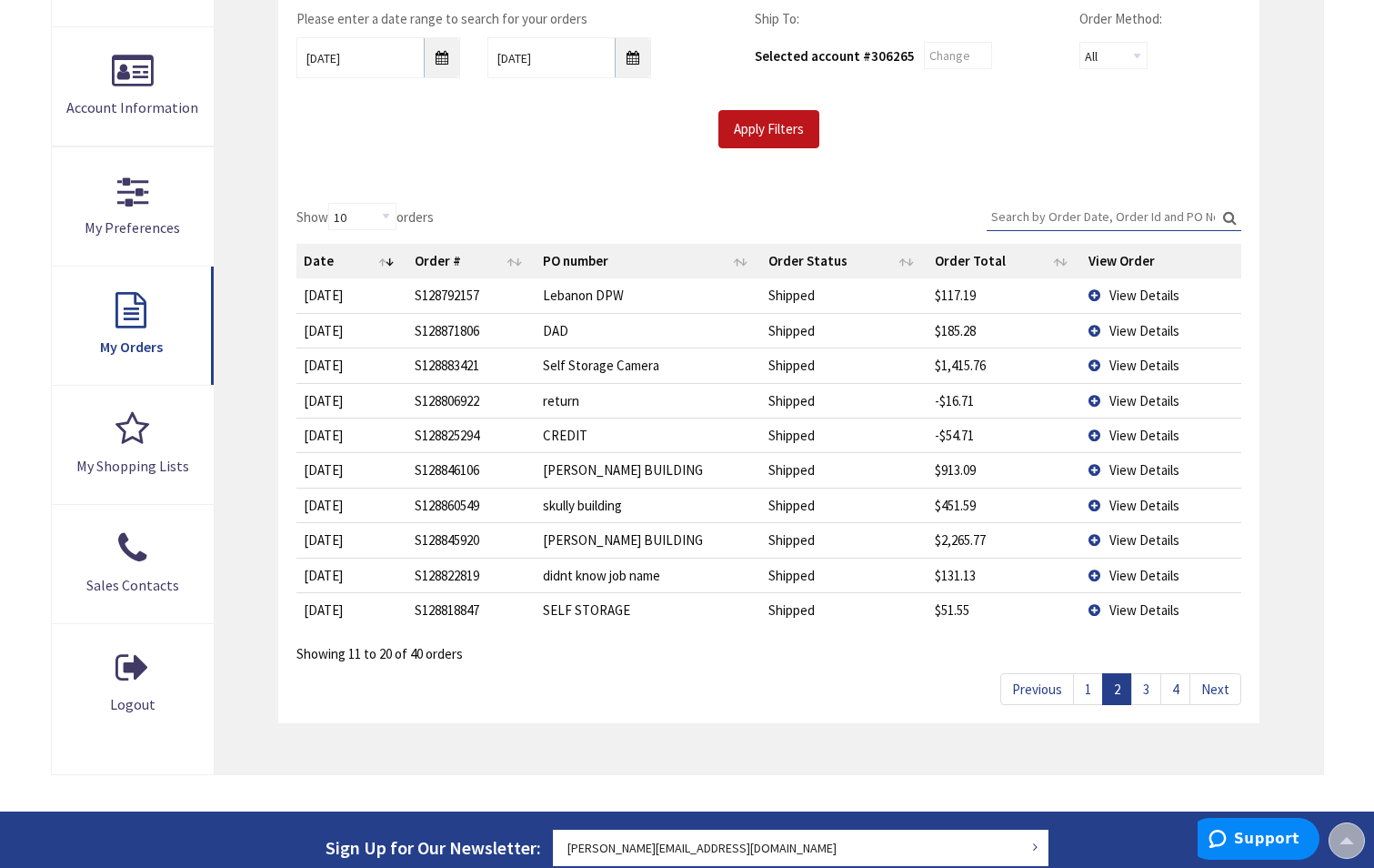
click at [1151, 692] on link "3" at bounding box center [1146, 688] width 30 height 32
